Goal: Find specific page/section: Find specific page/section

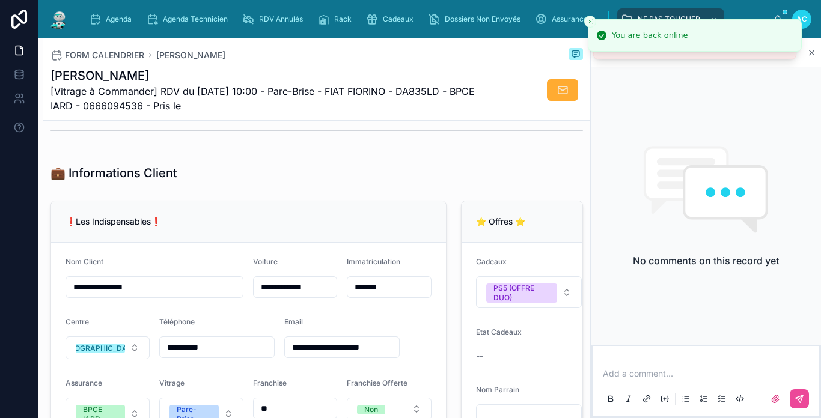
scroll to position [60, 0]
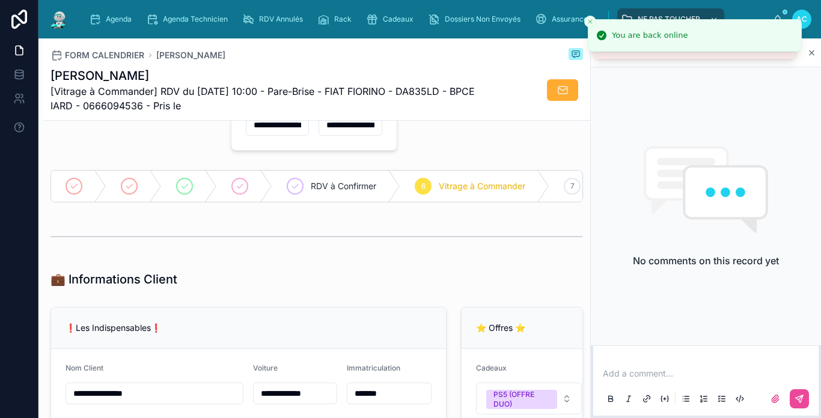
click at [60, 18] on img at bounding box center [59, 19] width 22 height 19
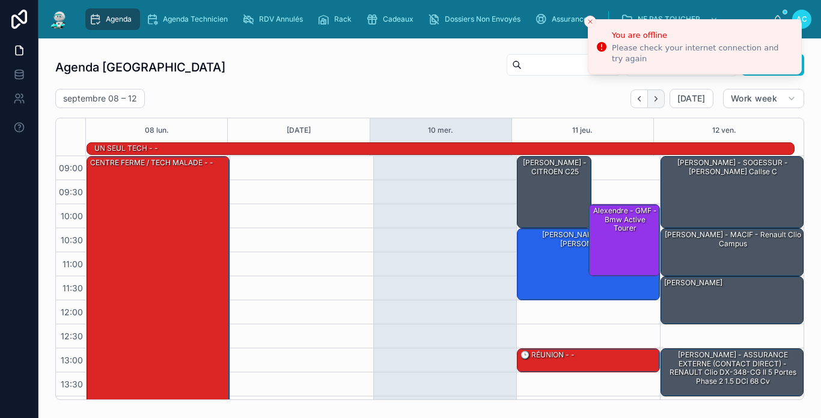
click at [651, 103] on button "Next" at bounding box center [656, 99] width 17 height 19
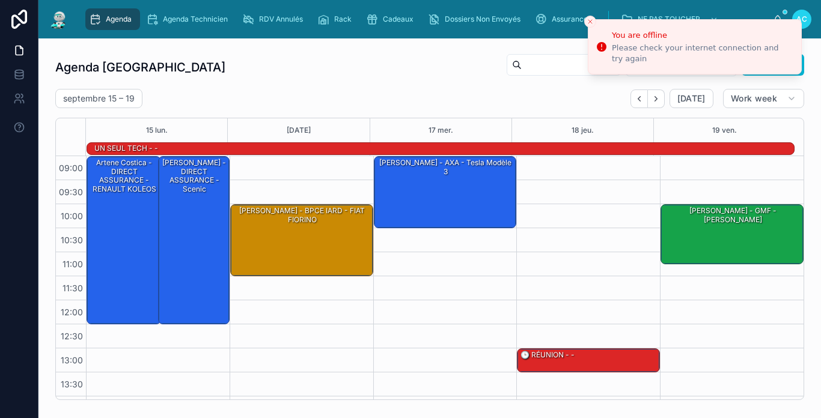
click at [65, 31] on div at bounding box center [59, 19] width 22 height 38
click at [64, 25] on img at bounding box center [59, 19] width 22 height 19
